Goal: Understand process/instructions: Learn how to perform a task or action

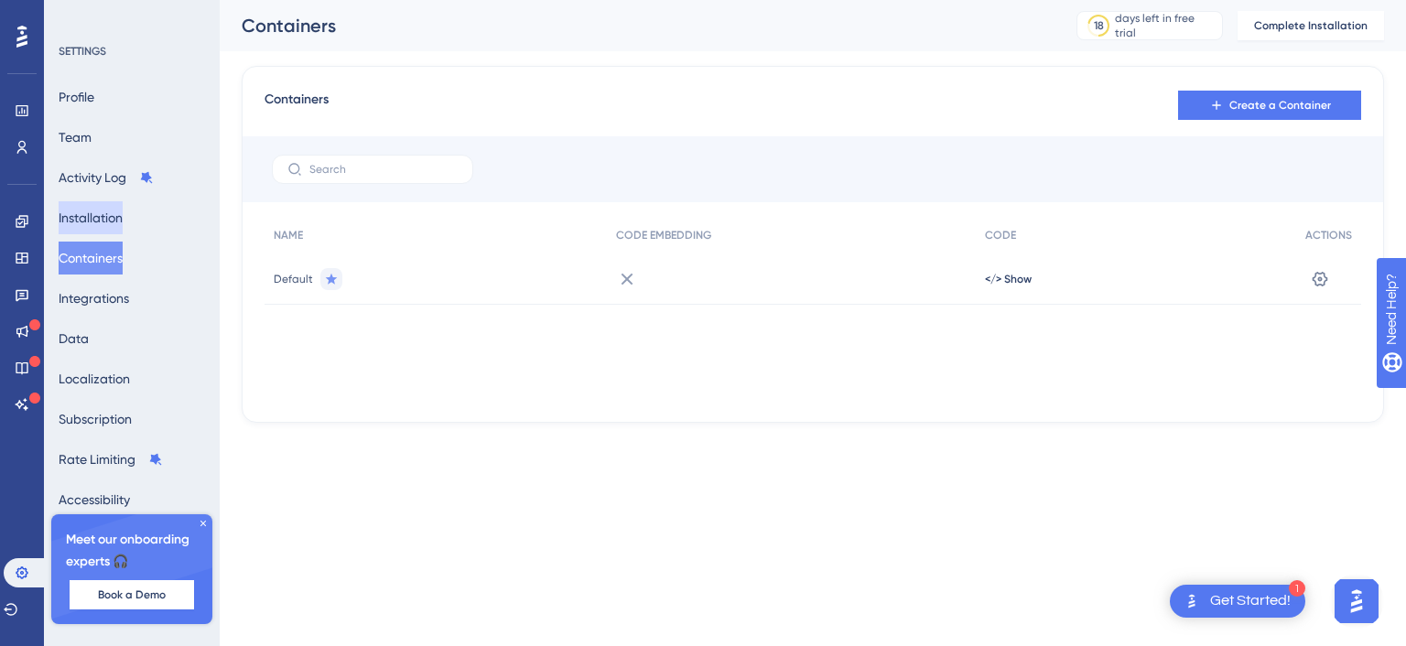
click at [118, 225] on button "Installation" at bounding box center [91, 217] width 64 height 33
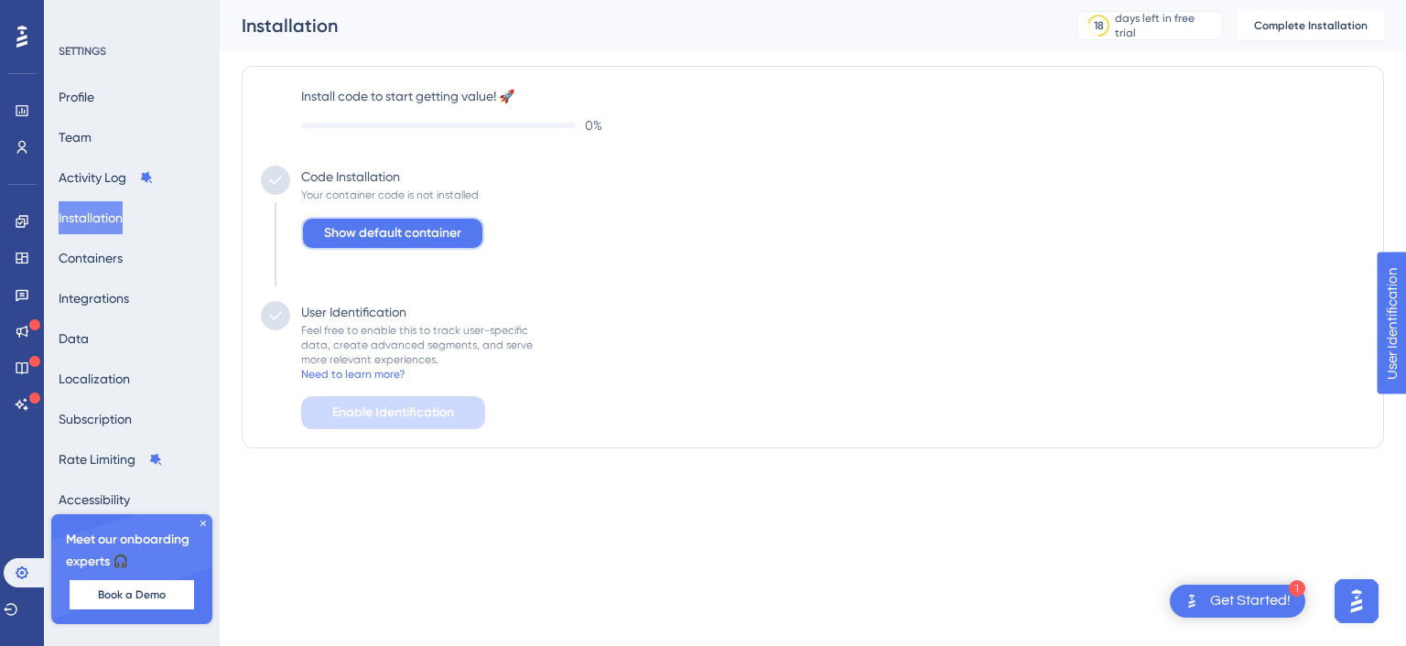
click at [371, 232] on span "Show default container" at bounding box center [392, 233] width 137 height 22
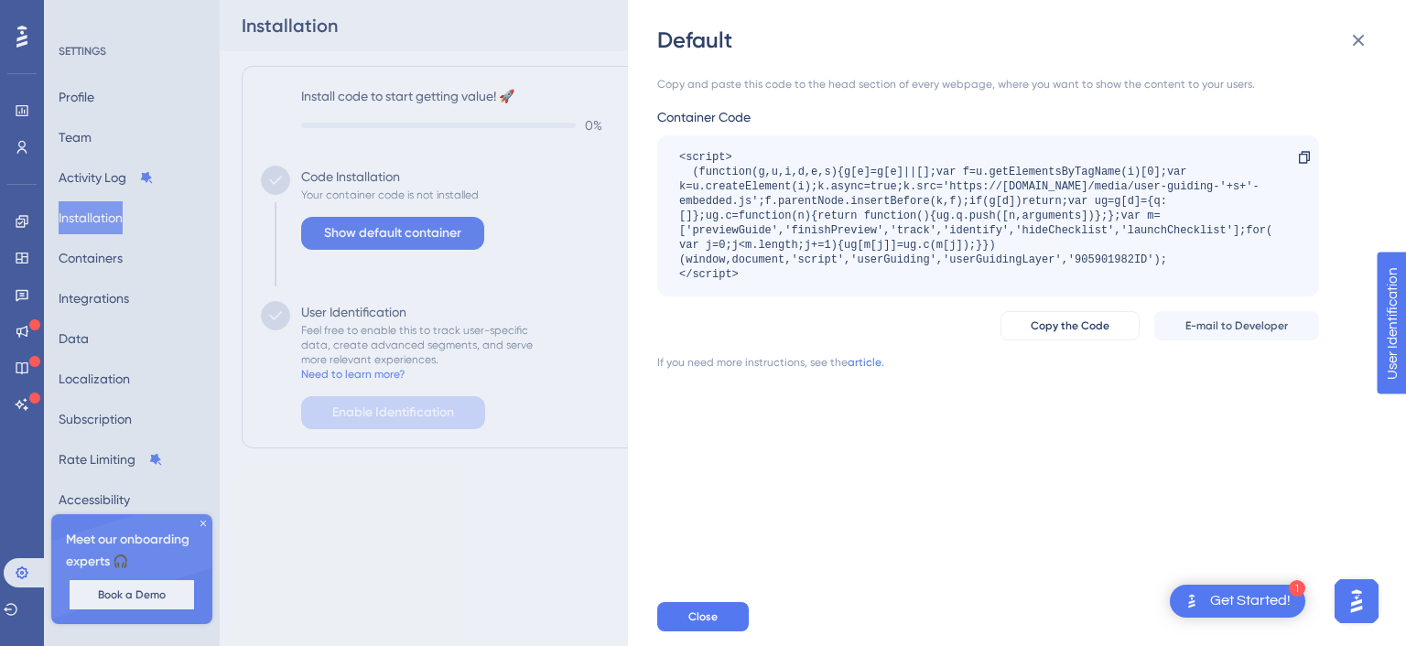
click at [938, 179] on div "<script> (function(g,u,i,d,e,s){g[e]=g[e]||[];var f=u.getElementsByTagName(i)[0…" at bounding box center [979, 216] width 600 height 132
click at [1024, 269] on div "<script> (function(g,u,i,d,e,s){g[e]=g[e]||[];var f=u.getElementsByTagName(i)[0…" at bounding box center [979, 216] width 600 height 132
click at [857, 271] on div "<script> (function(g,u,i,d,e,s){g[e]=g[e]||[];var f=u.getElementsByTagName(i)[0…" at bounding box center [979, 216] width 600 height 132
drag, startPoint x: 742, startPoint y: 272, endPoint x: 674, endPoint y: 160, distance: 130.6
click at [674, 160] on div "<script> (function(g,u,i,d,e,s){g[e]=g[e]||[];var f=u.getElementsByTagName(i)[0…" at bounding box center [988, 216] width 662 height 161
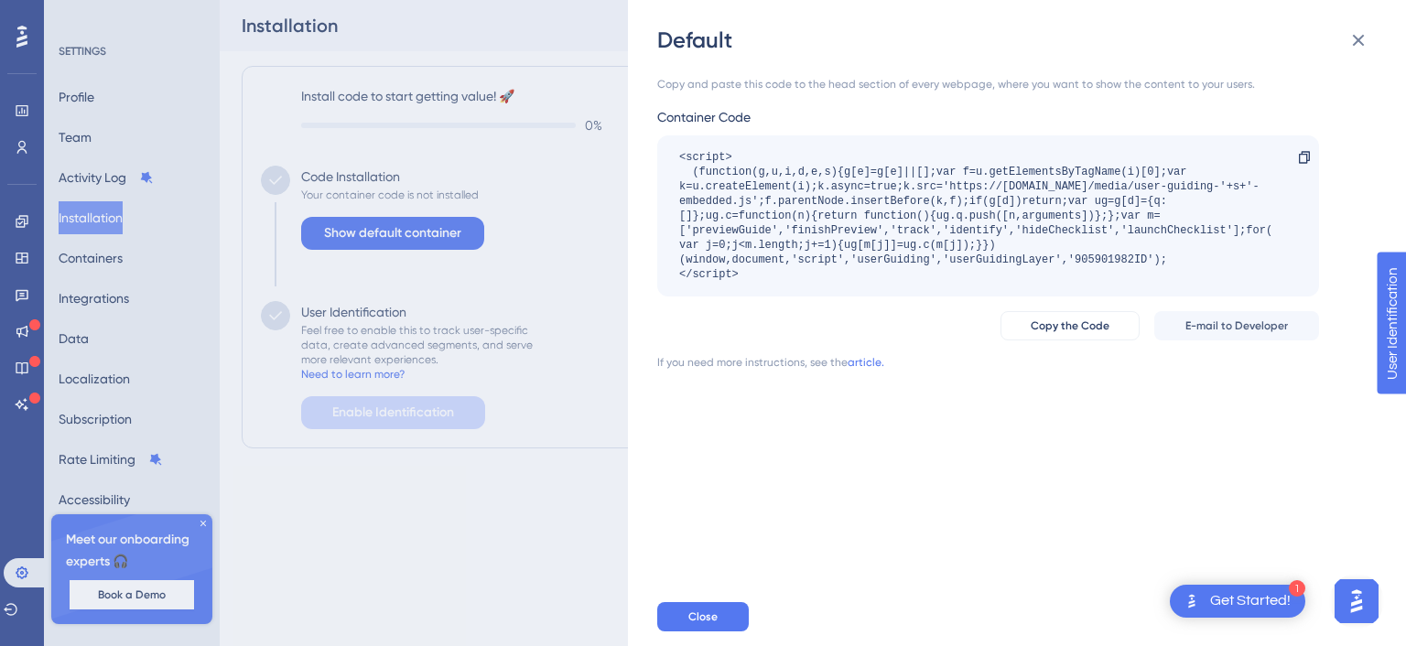
click at [297, 505] on div "Default Copy and paste this code to the head section of every webpage, where yo…" at bounding box center [703, 323] width 1406 height 646
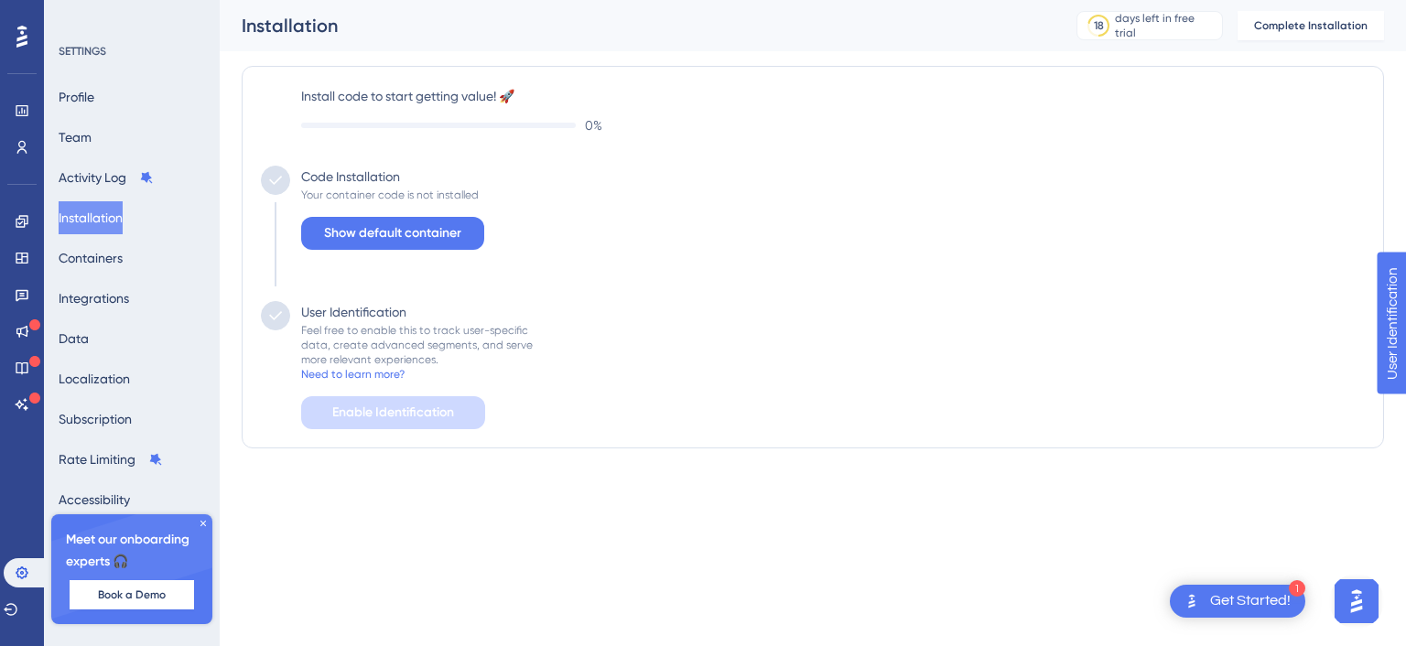
click at [201, 524] on icon at bounding box center [203, 523] width 5 height 5
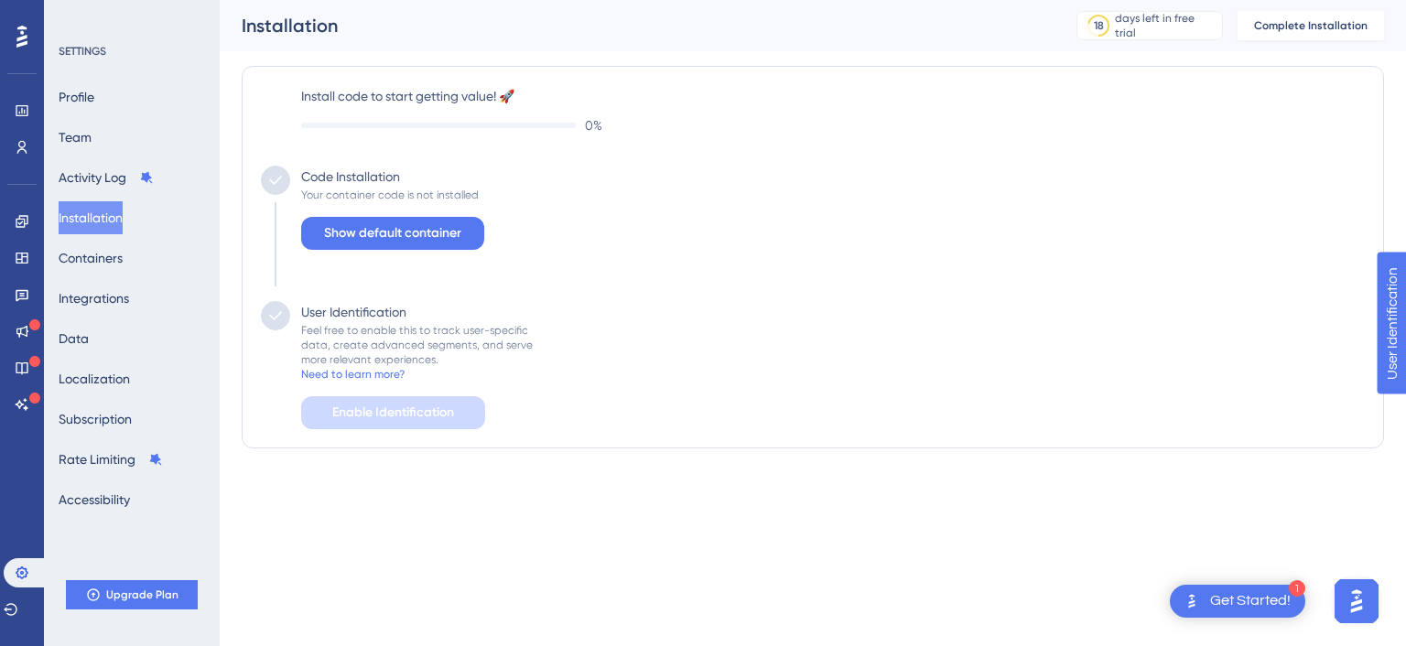
click at [311, 0] on html "1 Get Started! Performance Users Engagement Widgets Feedback Product Updates Kn…" at bounding box center [703, 0] width 1406 height 0
